Goal: Find specific page/section: Find specific page/section

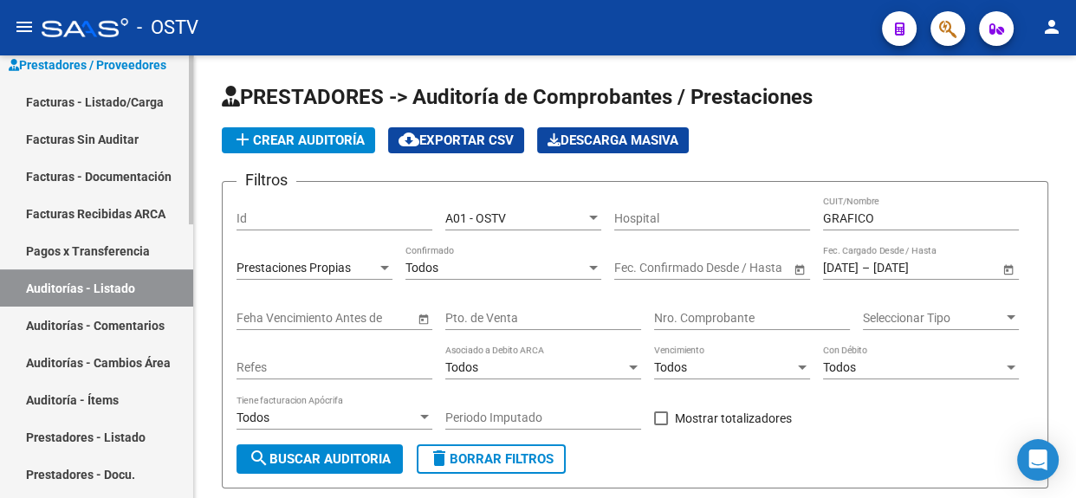
scroll to position [78, 0]
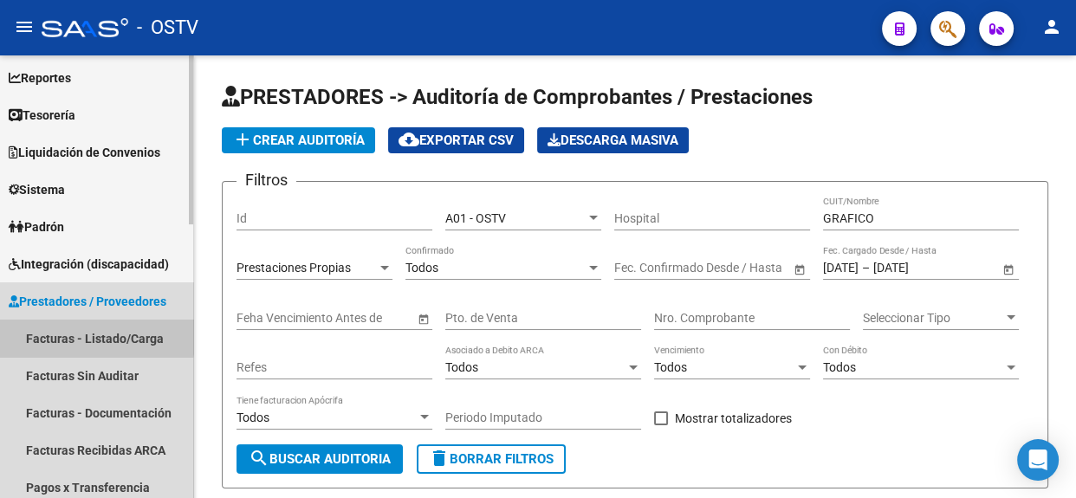
click at [41, 330] on link "Facturas - Listado/Carga" at bounding box center [96, 338] width 193 height 37
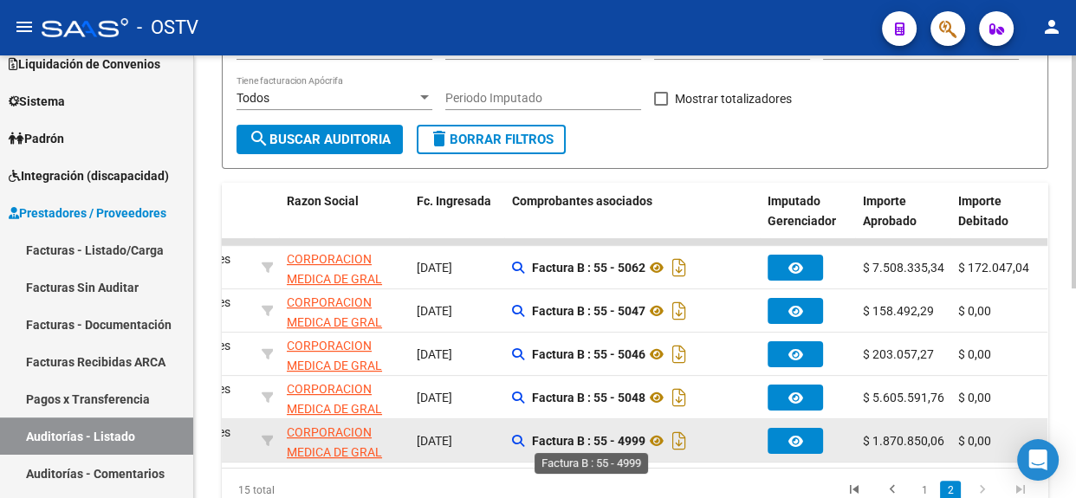
scroll to position [398, 0]
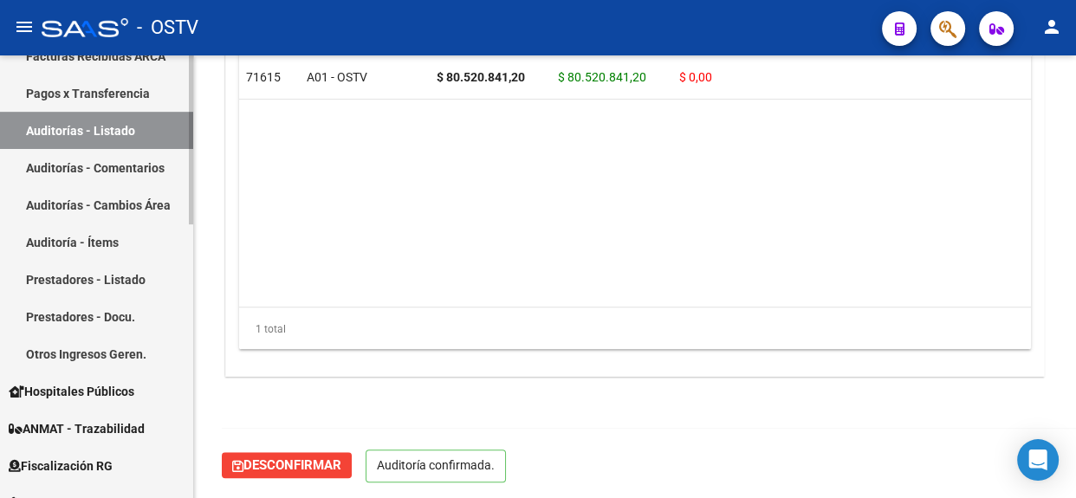
scroll to position [157, 0]
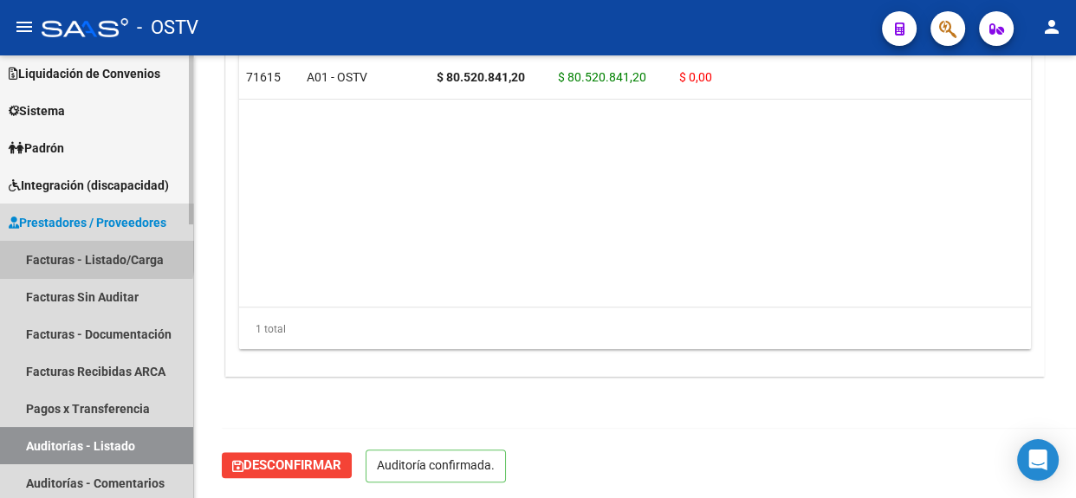
click at [56, 251] on link "Facturas - Listado/Carga" at bounding box center [96, 259] width 193 height 37
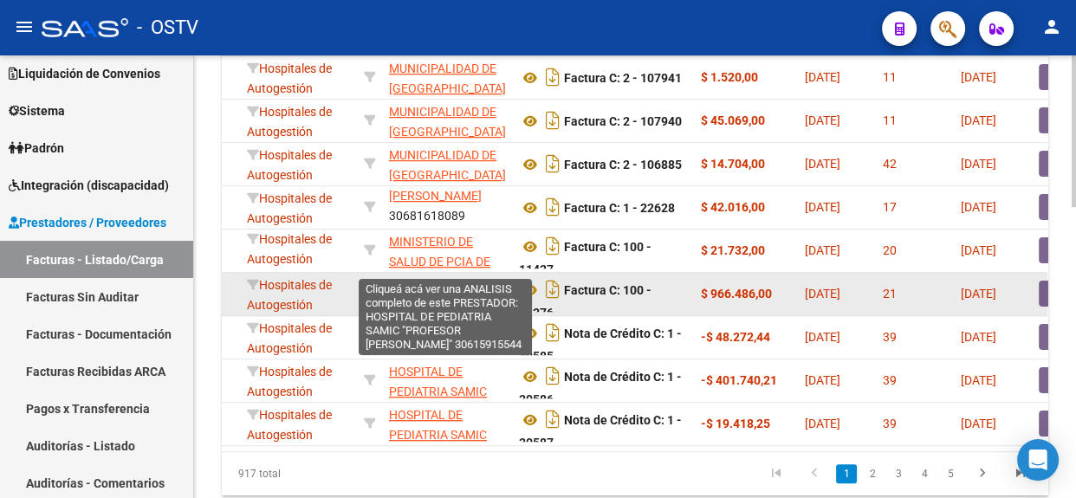
scroll to position [709, 0]
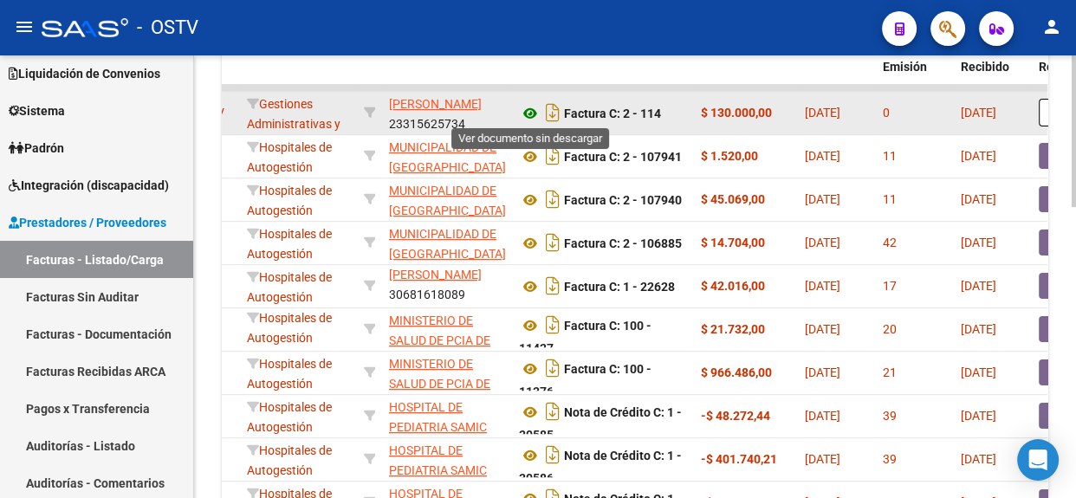
click at [526, 113] on icon at bounding box center [530, 113] width 23 height 21
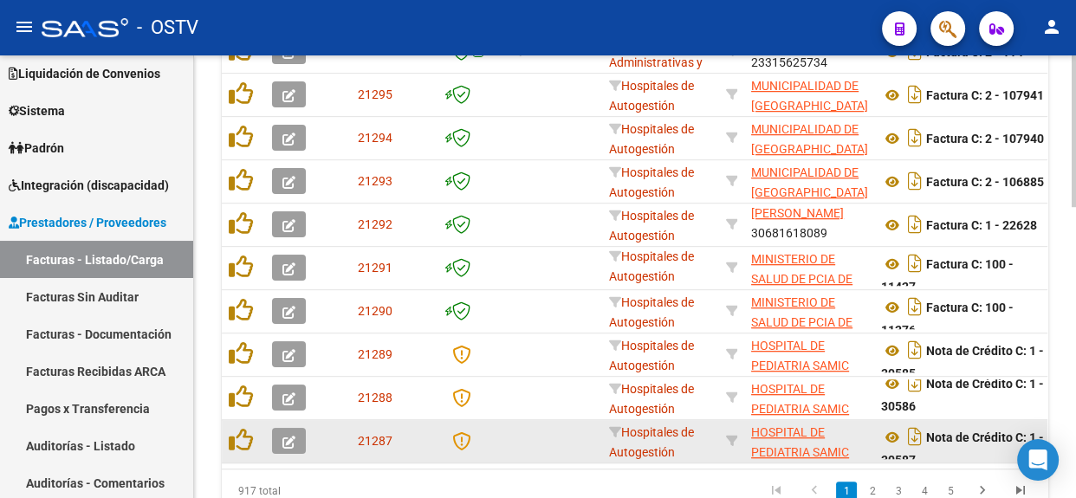
scroll to position [10, 0]
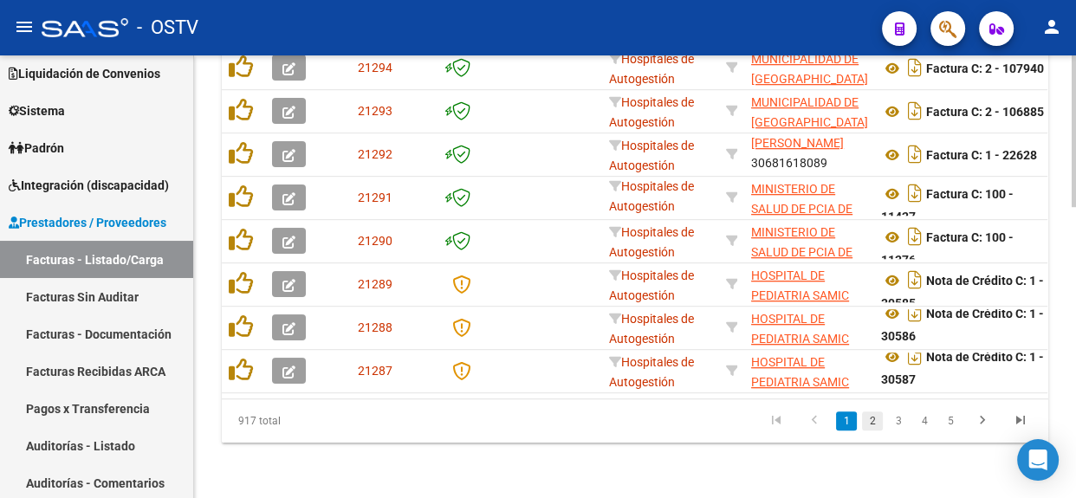
click at [869, 415] on link "2" at bounding box center [872, 420] width 21 height 19
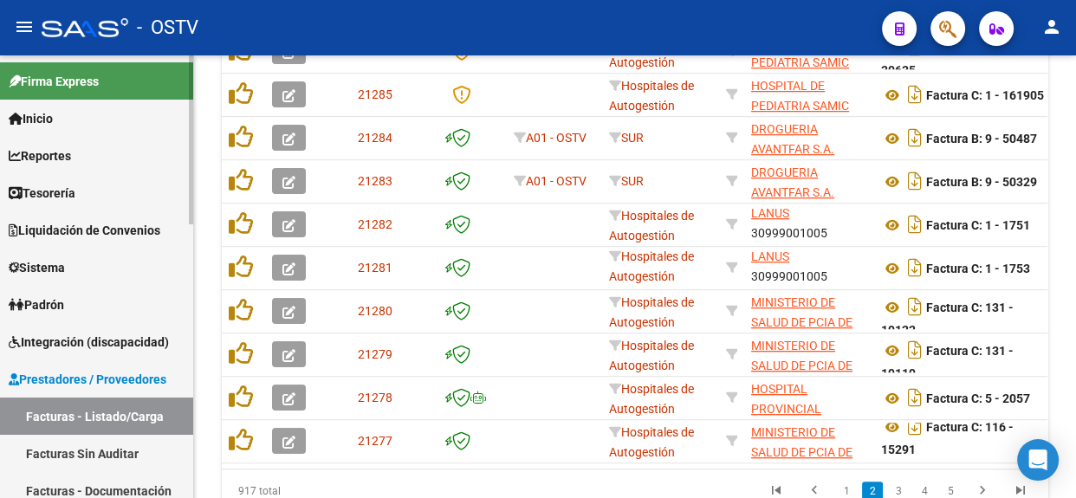
scroll to position [314, 0]
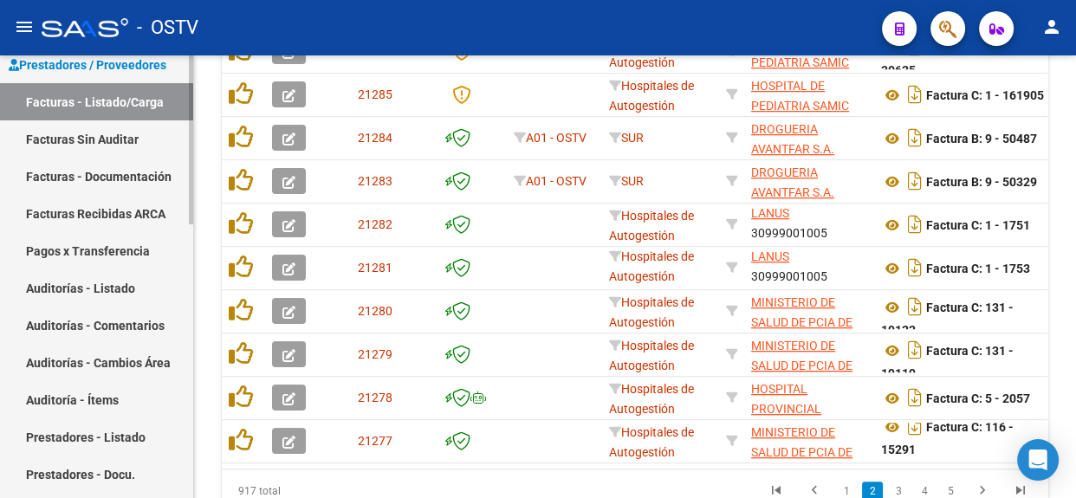
click at [94, 278] on link "Auditorías - Listado" at bounding box center [96, 287] width 193 height 37
